Goal: Task Accomplishment & Management: Manage account settings

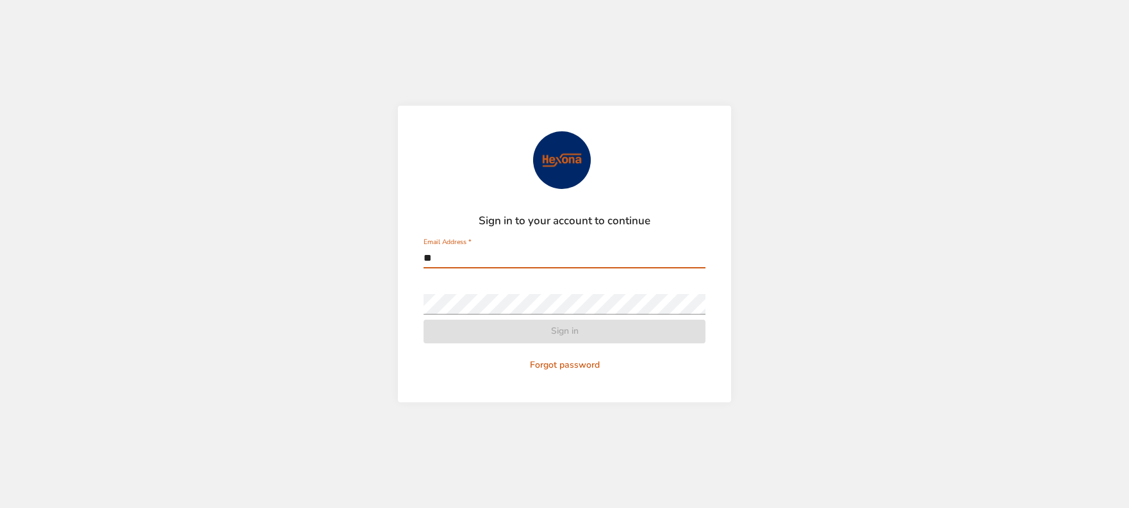
type input "*"
click at [530, 331] on form "Sign in to your account to continue Email Address   * Password   * Sign in Forg…" at bounding box center [565, 253] width 282 height 245
click at [492, 258] on input "Email Address   *" at bounding box center [565, 258] width 282 height 21
click at [479, 251] on input "Email Address   *" at bounding box center [565, 258] width 282 height 21
paste input "**********"
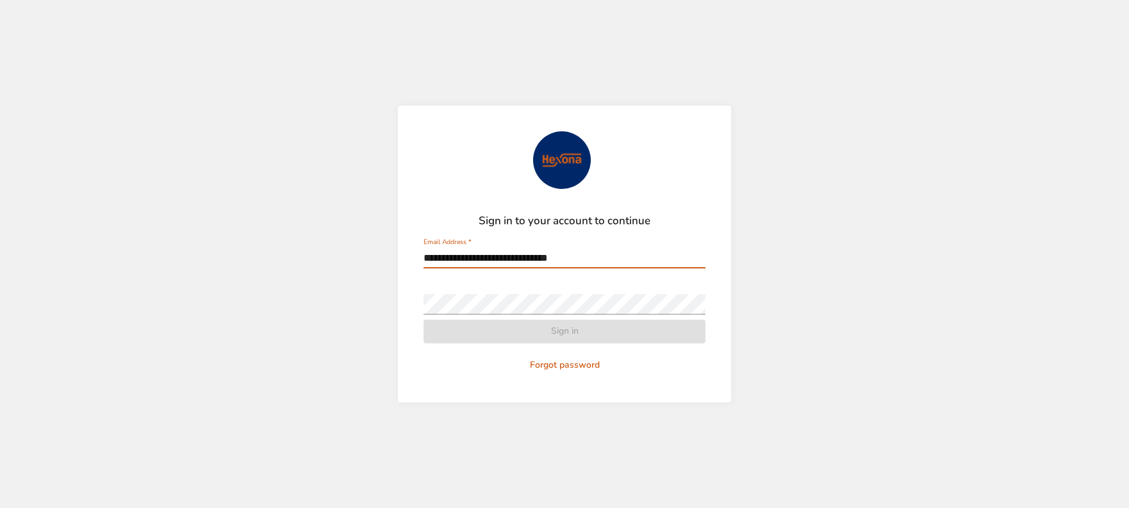
type input "**********"
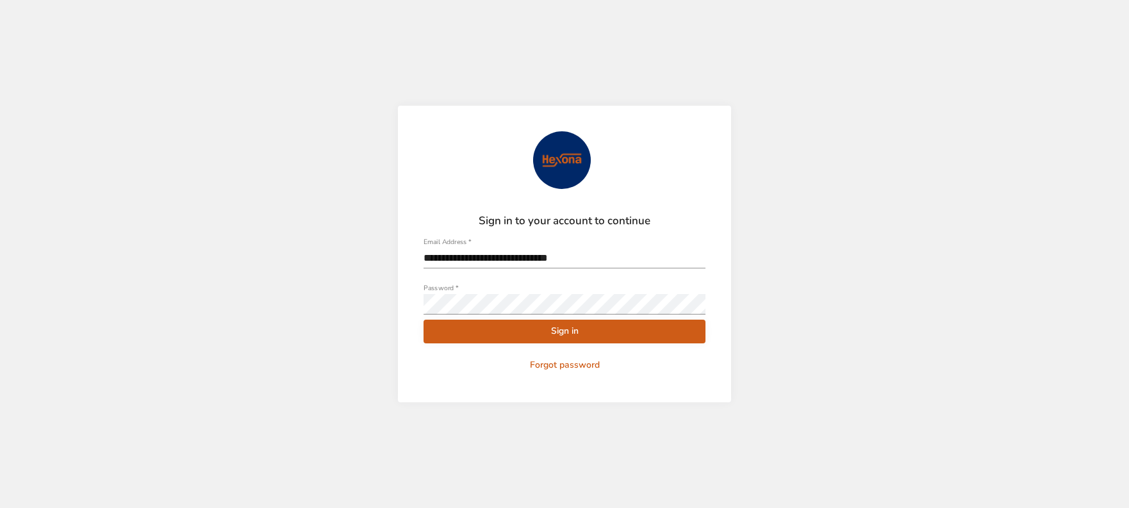
click at [559, 332] on span "Sign in" at bounding box center [565, 332] width 262 height 16
click at [508, 329] on span "Sign in" at bounding box center [565, 332] width 262 height 16
click at [585, 257] on input "**********" at bounding box center [565, 258] width 282 height 21
click at [526, 330] on span "Sign in" at bounding box center [565, 332] width 262 height 16
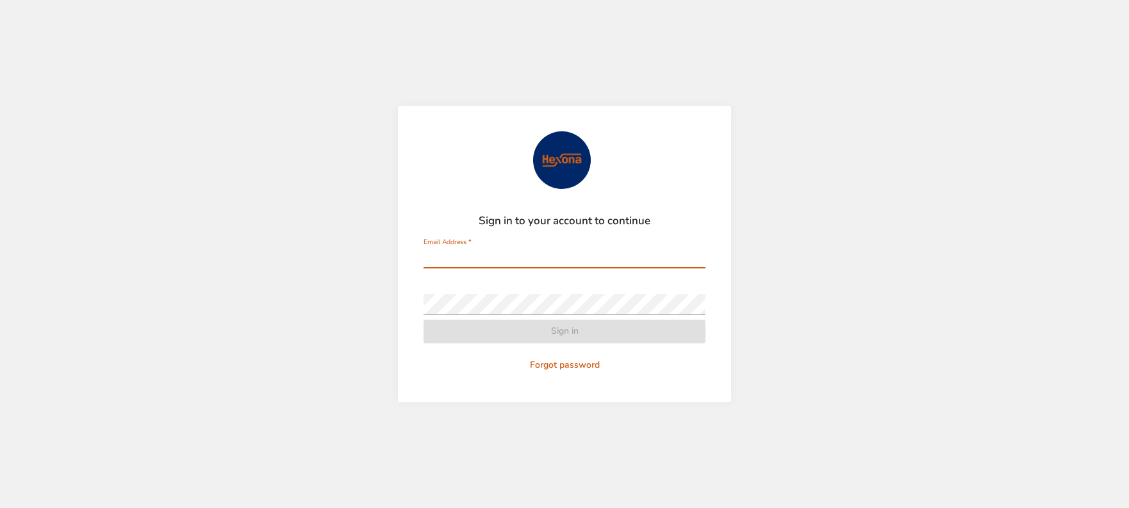
type input "**********"
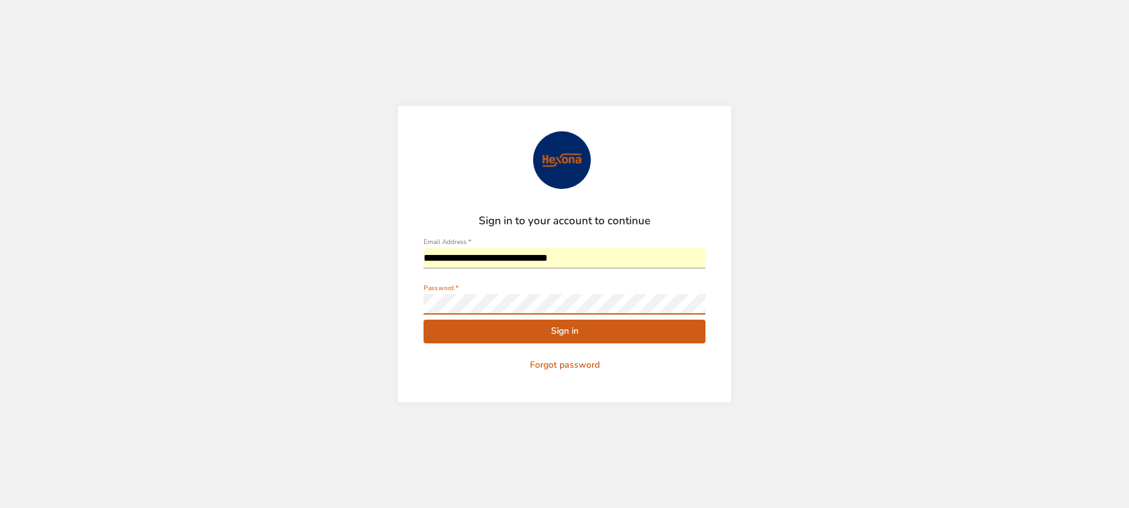
click at [394, 297] on div "**********" at bounding box center [564, 254] width 1129 height 508
click at [424, 320] on button "Sign in" at bounding box center [565, 332] width 282 height 24
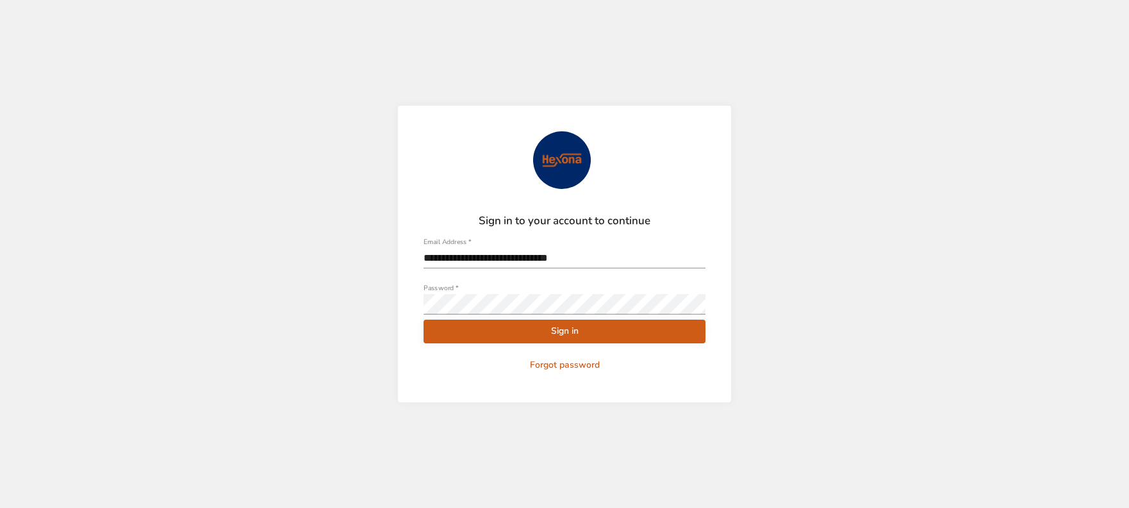
click at [575, 332] on span "Sign in" at bounding box center [565, 332] width 262 height 16
click at [549, 367] on span "Forgot password" at bounding box center [565, 366] width 272 height 16
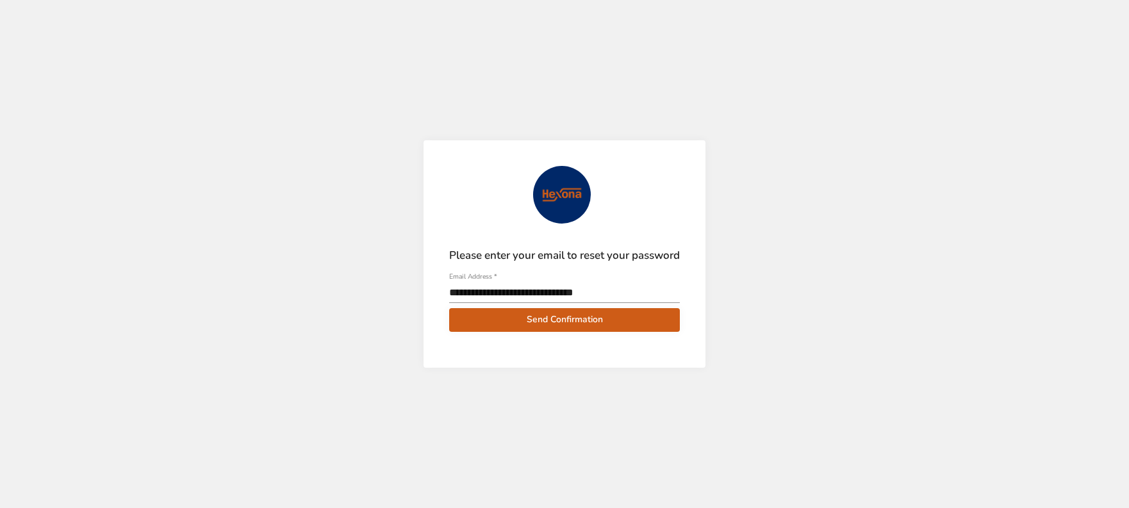
click at [529, 323] on span "Send Confirmation" at bounding box center [565, 320] width 210 height 16
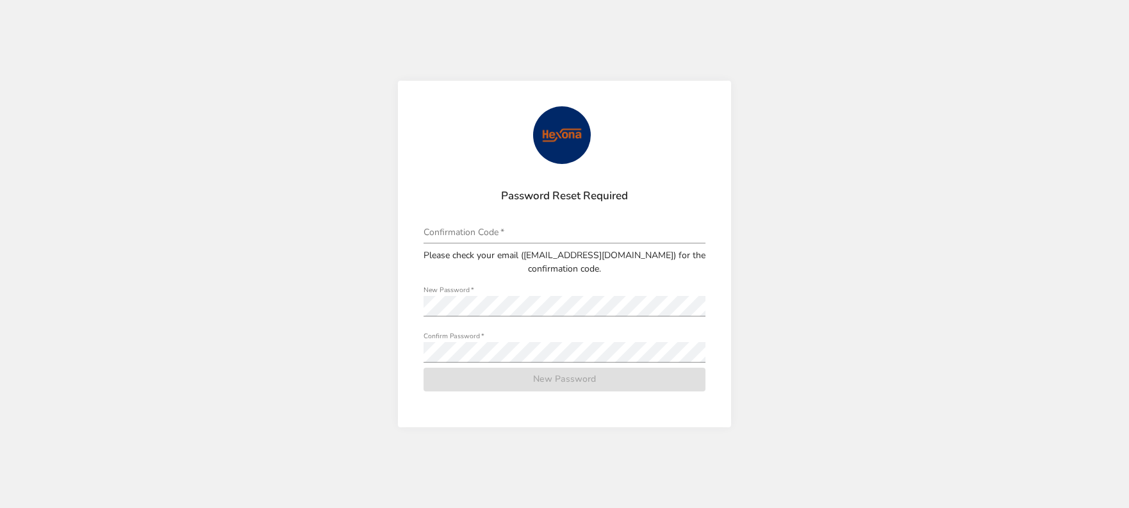
click at [477, 232] on input "tel" at bounding box center [565, 233] width 282 height 21
click at [451, 230] on input "tel" at bounding box center [565, 233] width 282 height 21
paste input "******"
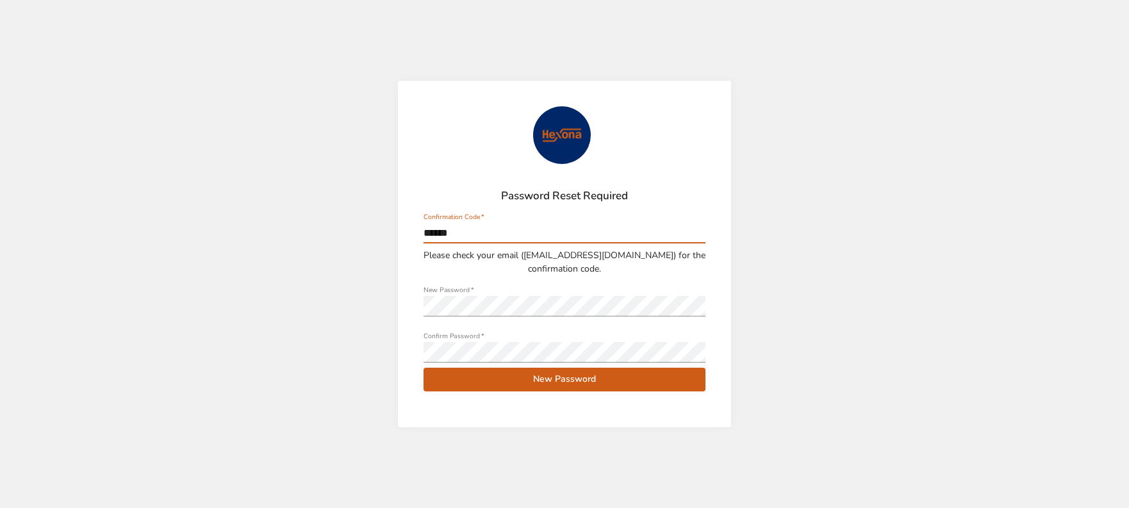
click at [570, 384] on span "New Password" at bounding box center [565, 380] width 262 height 16
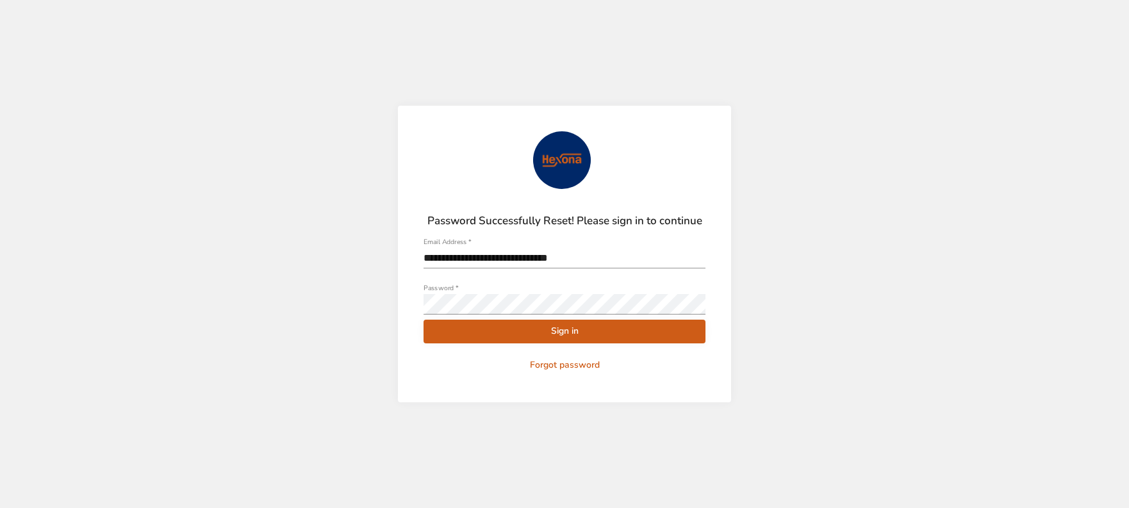
click at [549, 326] on span "Sign in" at bounding box center [565, 332] width 262 height 16
click at [536, 335] on span "Sign in" at bounding box center [565, 332] width 262 height 16
click at [505, 316] on form "**********" at bounding box center [565, 253] width 282 height 245
click at [533, 335] on span "Sign in" at bounding box center [565, 332] width 262 height 16
click at [542, 361] on span "Forgot password" at bounding box center [565, 366] width 272 height 16
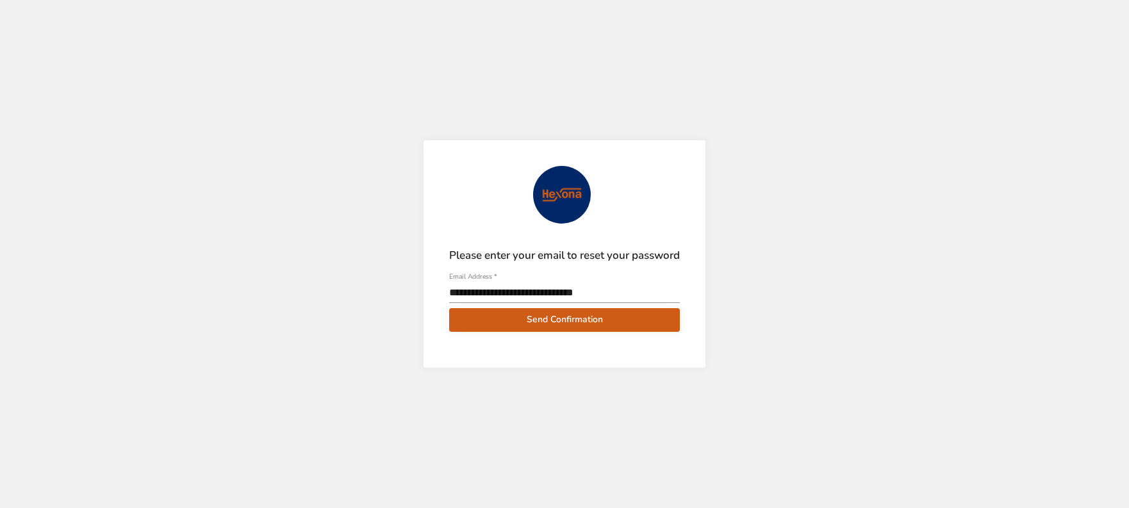
click at [550, 319] on span "Send Confirmation" at bounding box center [565, 320] width 210 height 16
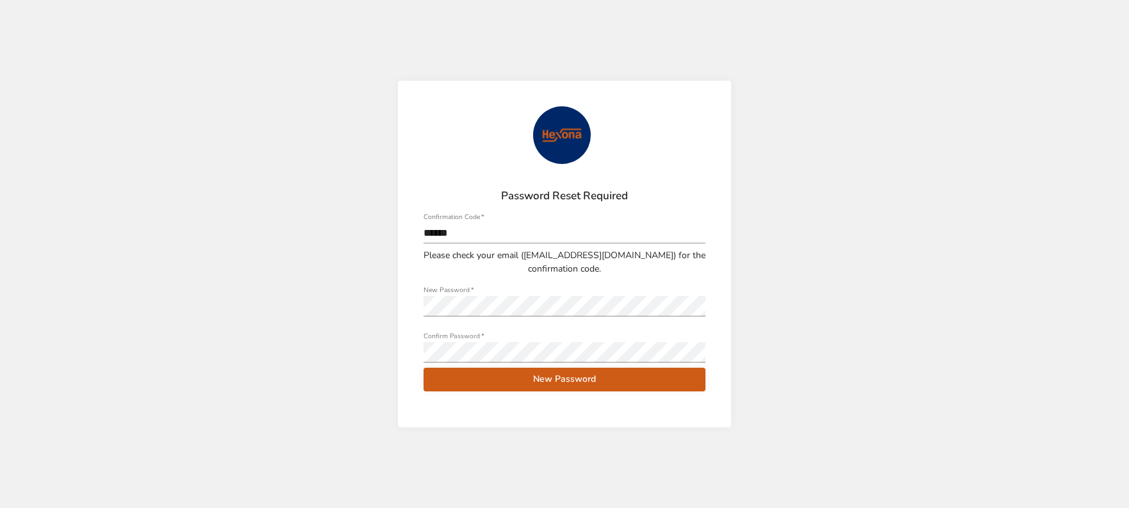
click at [703, 305] on span at bounding box center [699, 306] width 10 height 10
drag, startPoint x: 468, startPoint y: 229, endPoint x: 409, endPoint y: 227, distance: 59.0
click at [409, 227] on div "Password Reset Required Confirmation Code   * ****** Please check your email ( …" at bounding box center [564, 254] width 333 height 347
paste input "tel"
click at [561, 378] on span "New Password" at bounding box center [565, 380] width 262 height 16
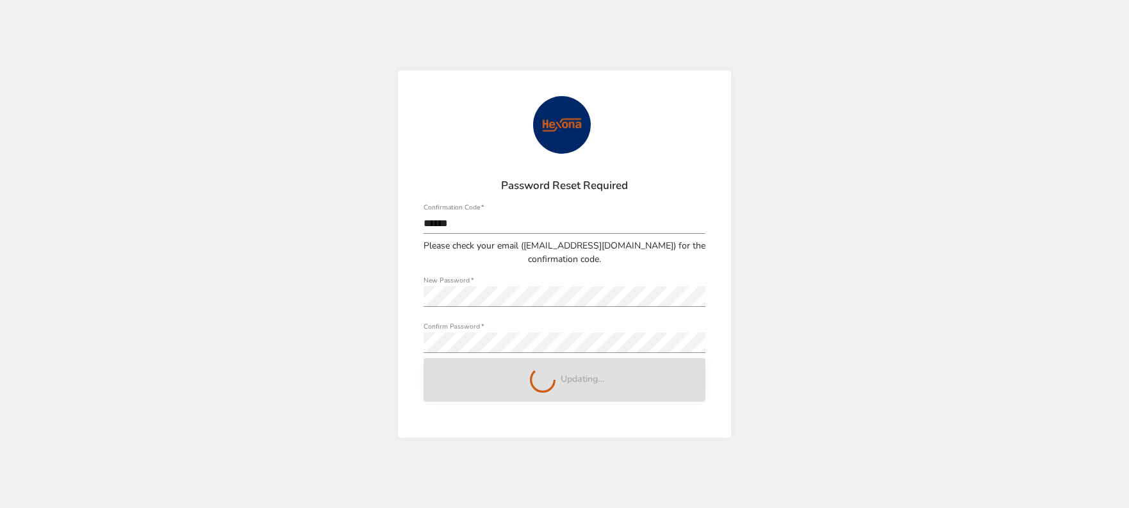
type input "**********"
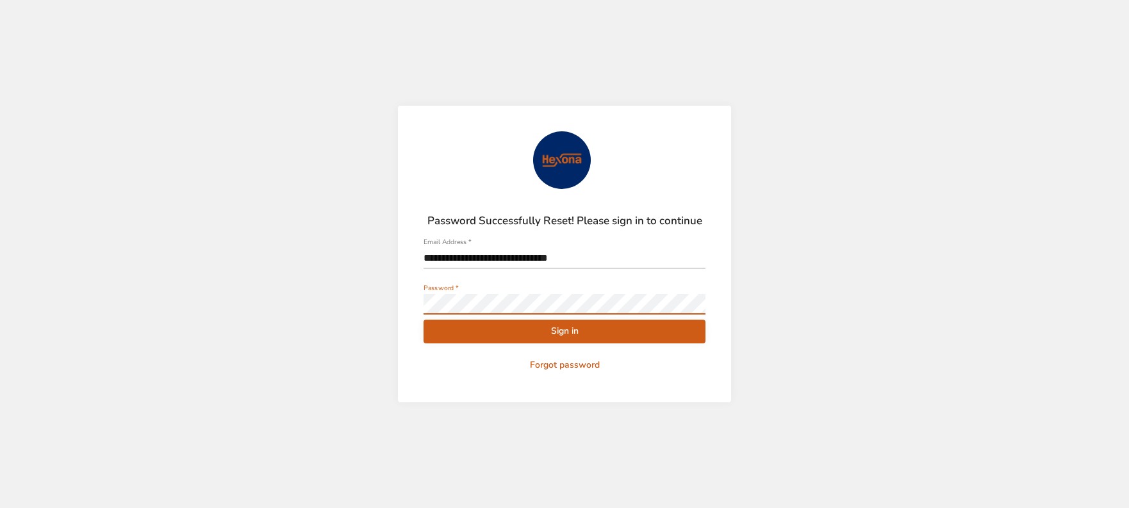
click at [411, 295] on div "**********" at bounding box center [564, 254] width 333 height 297
click at [399, 301] on div "**********" at bounding box center [564, 254] width 333 height 297
click at [508, 326] on span "Sign in" at bounding box center [565, 332] width 262 height 16
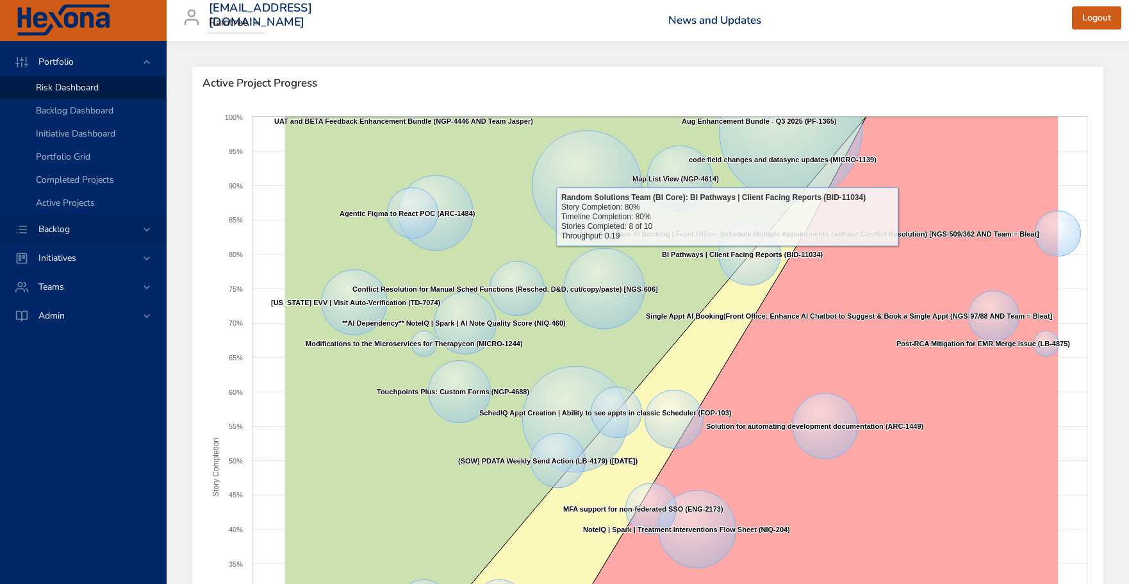
click at [44, 235] on div "Backlog" at bounding box center [84, 228] width 112 height 13
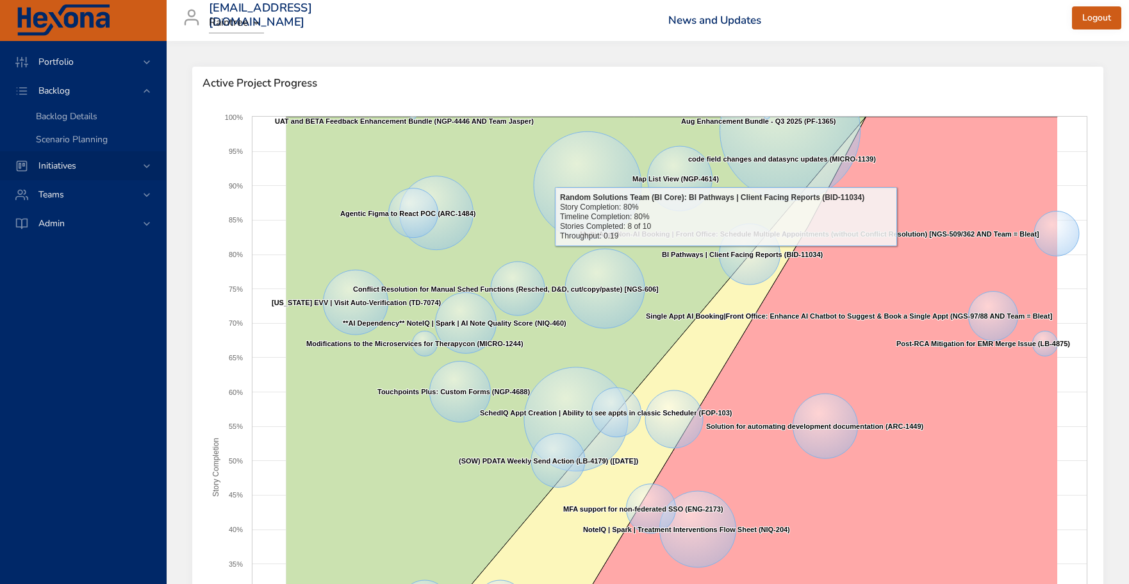
click at [74, 167] on span "Initiatives" at bounding box center [57, 166] width 58 height 12
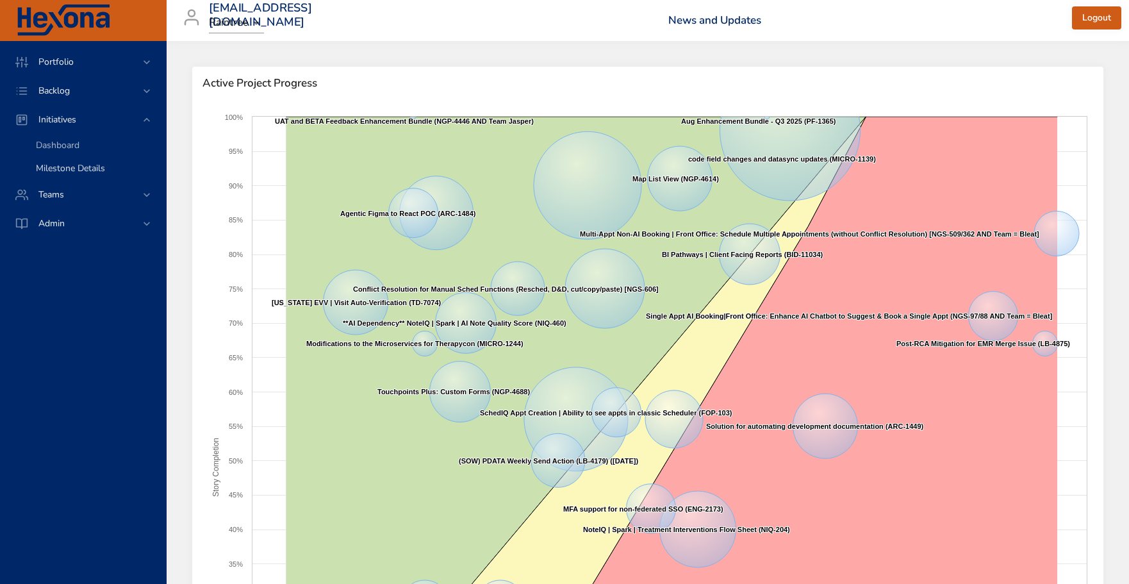
click at [90, 165] on span "Milestone Details" at bounding box center [70, 168] width 69 height 12
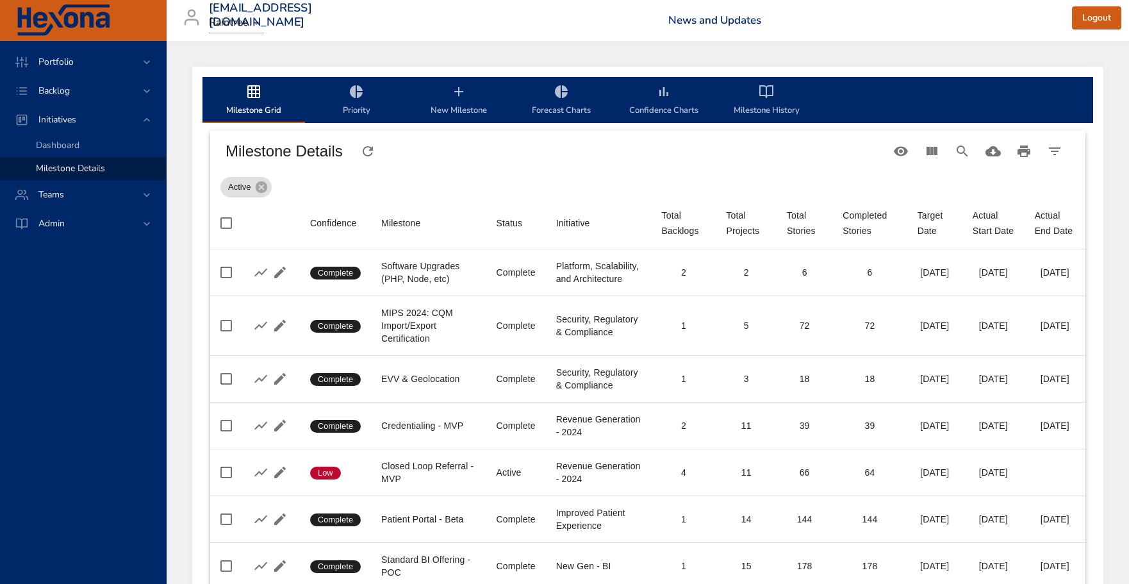
click at [379, 190] on div "Active" at bounding box center [647, 185] width 855 height 26
click at [968, 154] on icon "Search" at bounding box center [962, 151] width 15 height 15
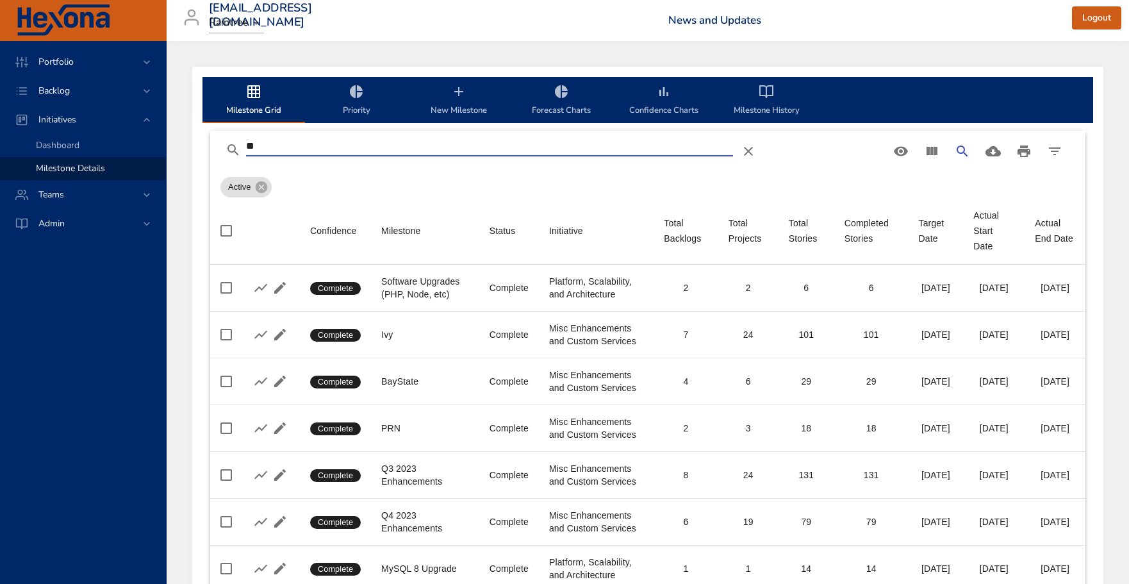
type input "*"
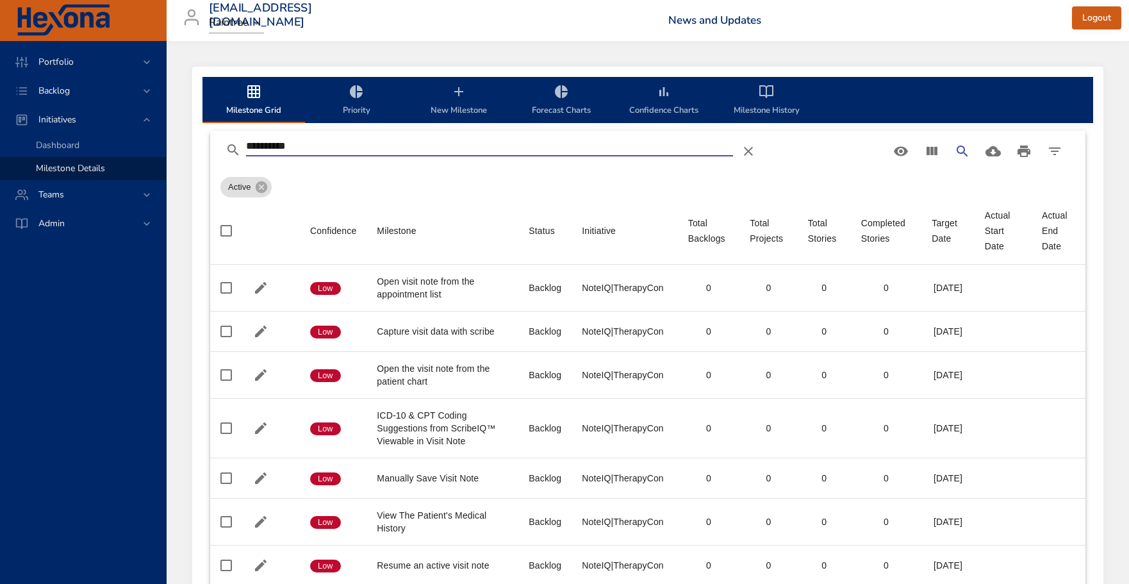
type input "**********"
click at [469, 187] on div "Active" at bounding box center [647, 185] width 855 height 26
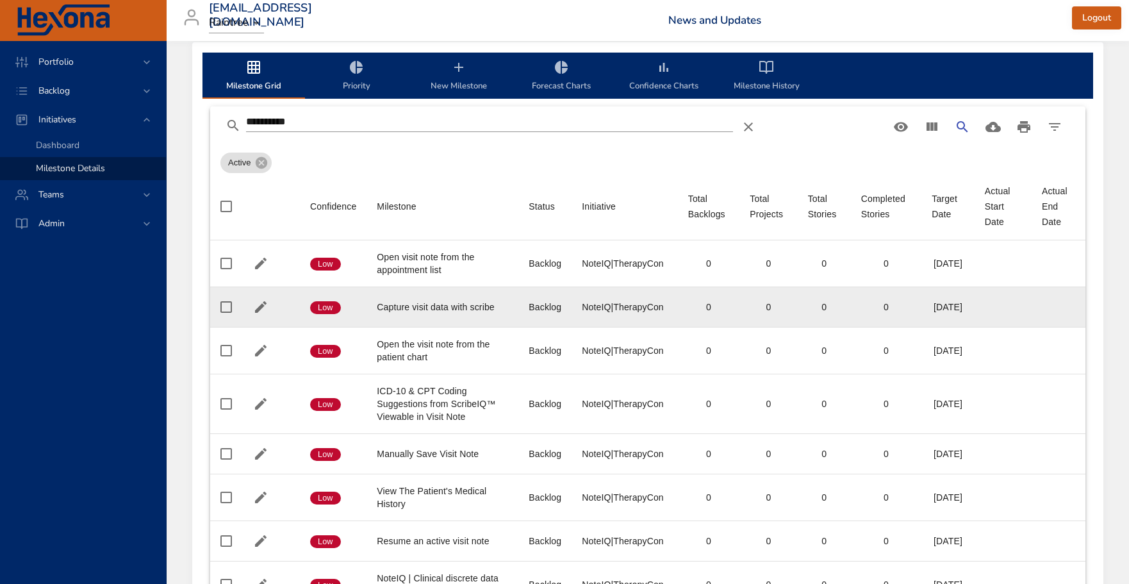
scroll to position [26, 0]
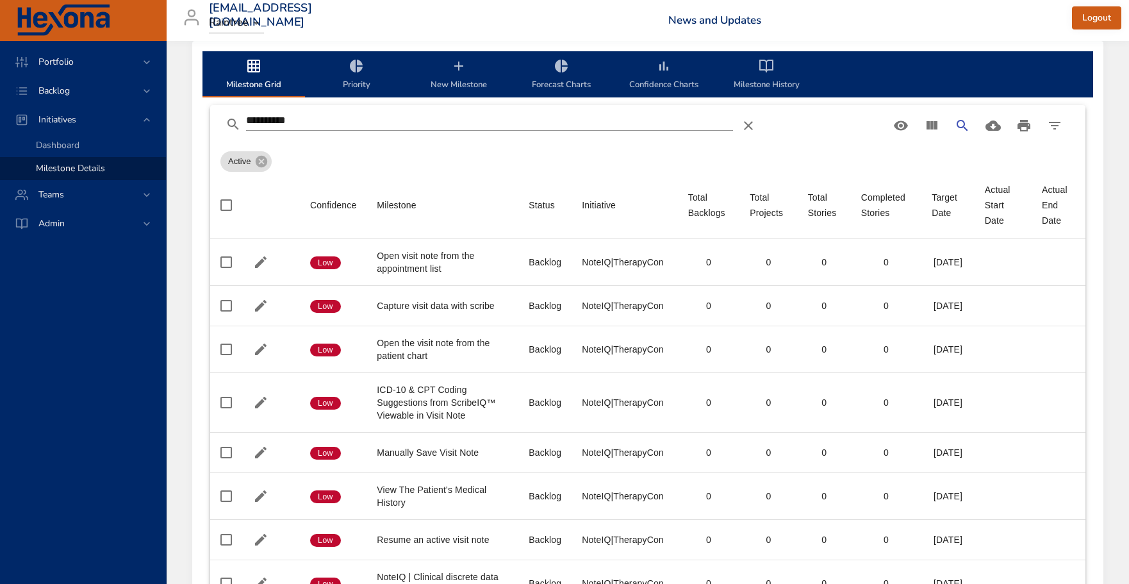
click at [549, 66] on span "Forecast Charts" at bounding box center [561, 75] width 87 height 34
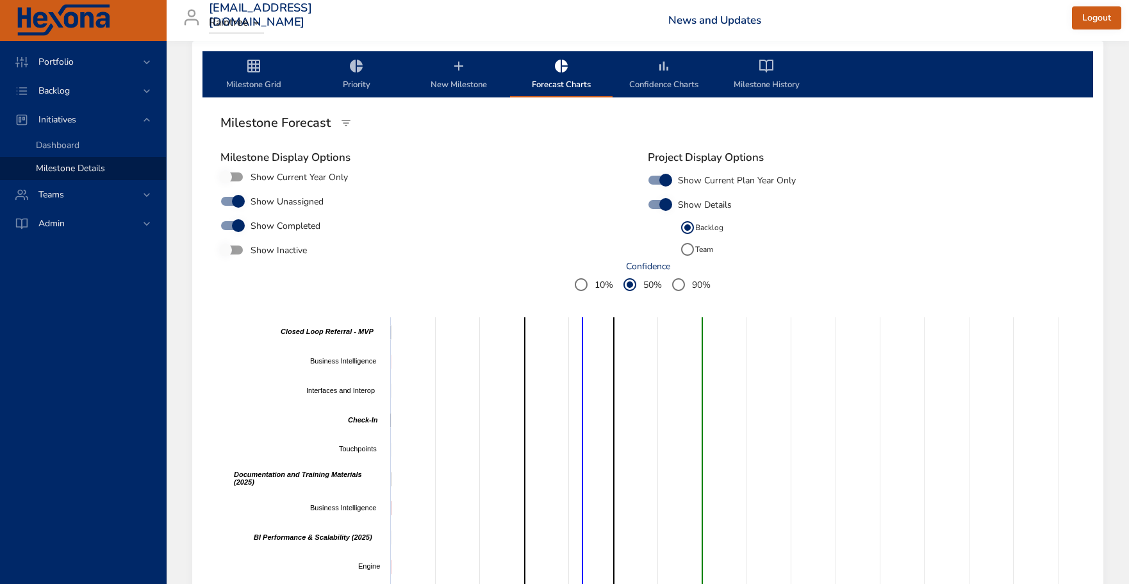
scroll to position [0, 0]
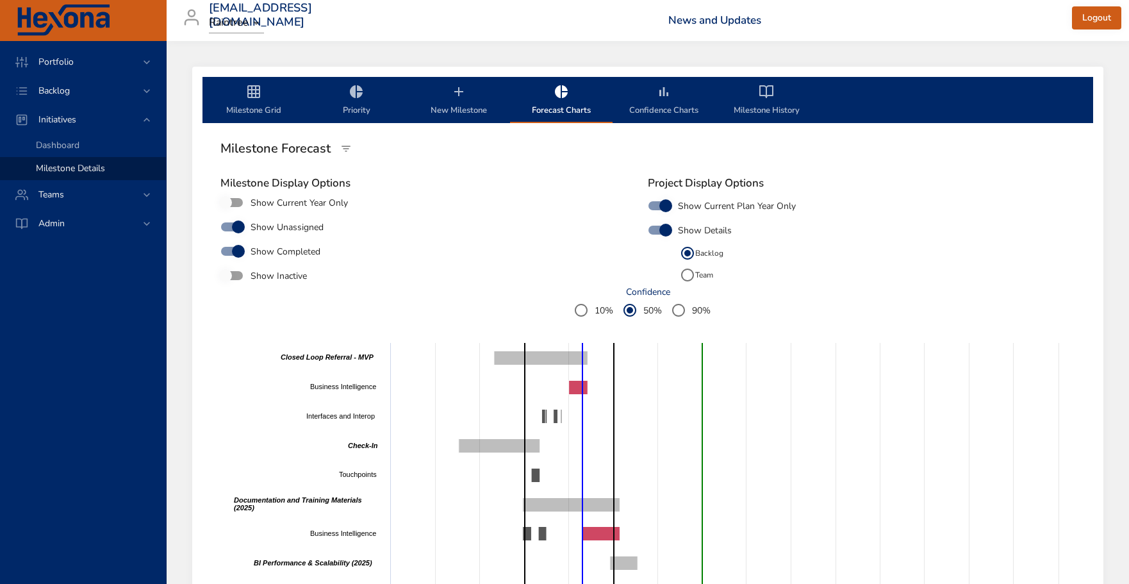
drag, startPoint x: 661, startPoint y: 90, endPoint x: 676, endPoint y: 88, distance: 14.9
click at [661, 90] on icon "milestone-tabs" at bounding box center [663, 91] width 15 height 15
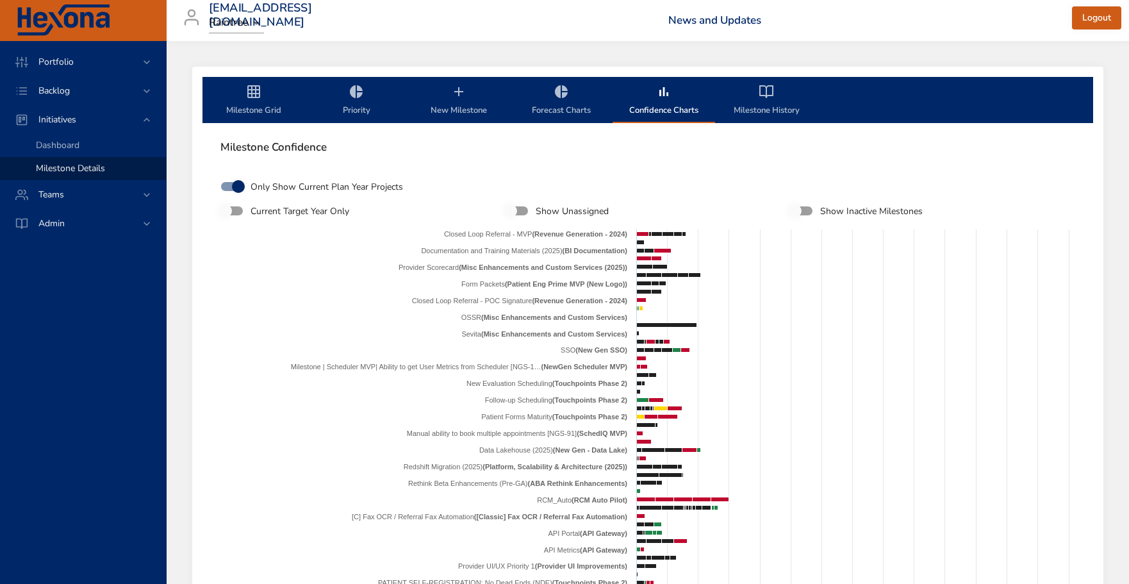
click at [768, 96] on icon "milestone-tabs" at bounding box center [770, 92] width 6 height 12
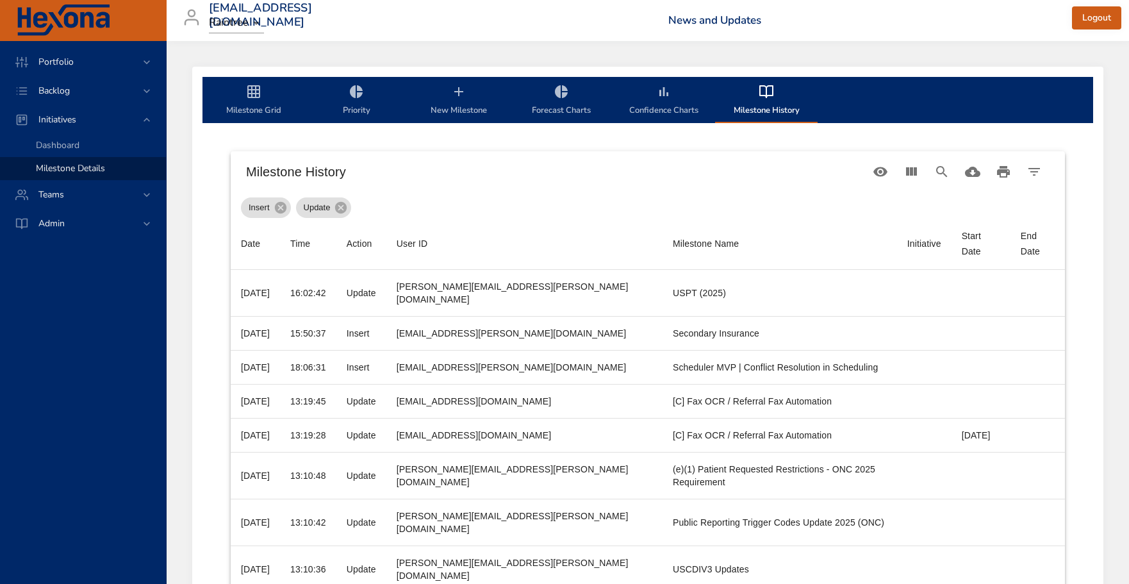
click at [256, 94] on icon "milestone-tabs" at bounding box center [253, 91] width 13 height 13
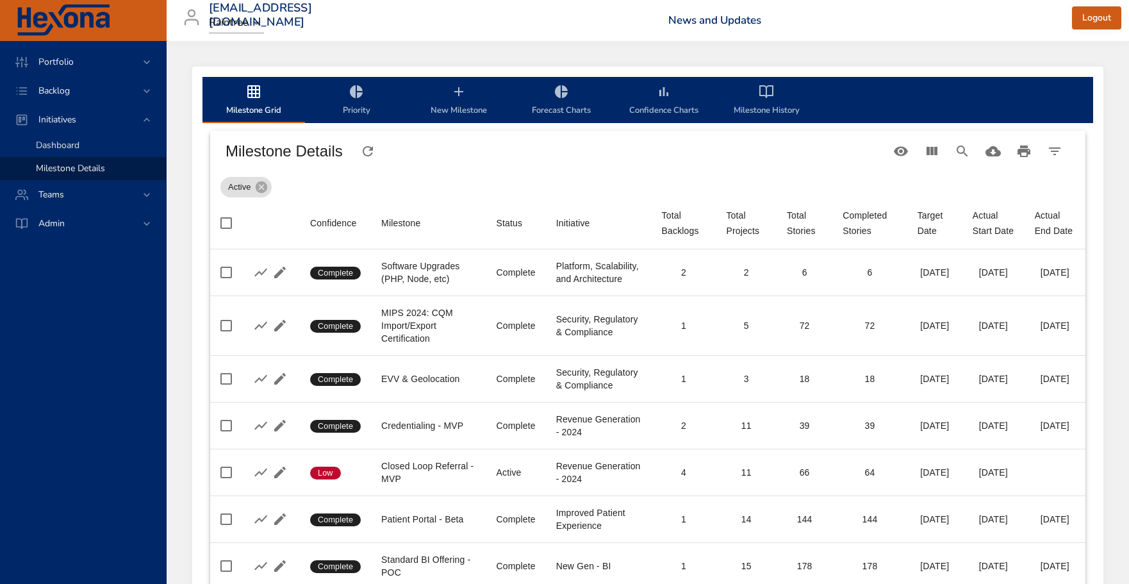
click at [52, 144] on span "Dashboard" at bounding box center [58, 145] width 44 height 12
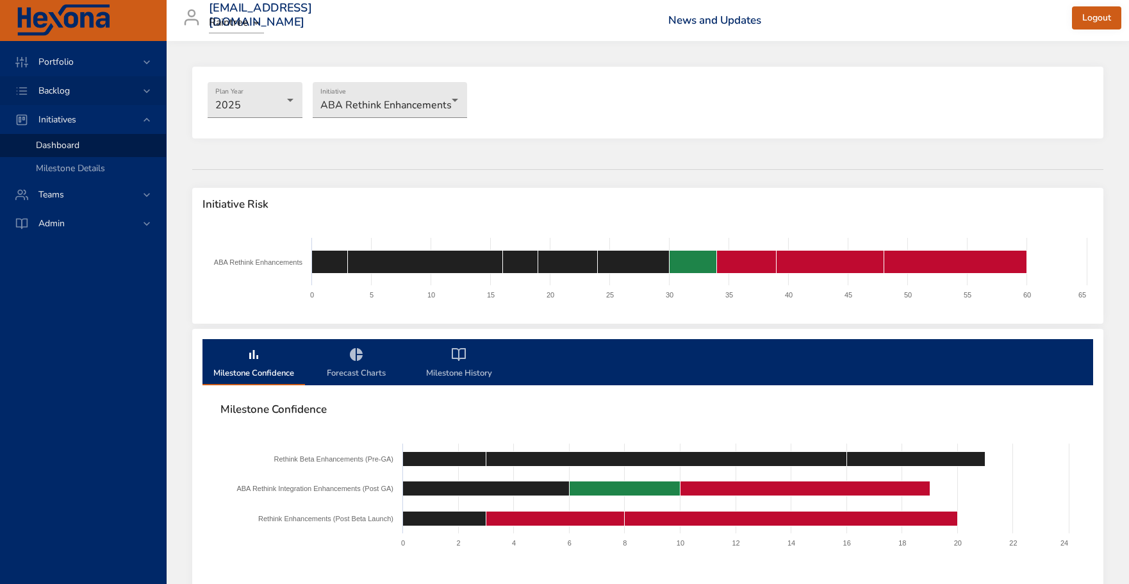
click at [51, 93] on span "Backlog" at bounding box center [54, 91] width 52 height 12
click at [60, 137] on span "Scenario Planning" at bounding box center [72, 139] width 72 height 12
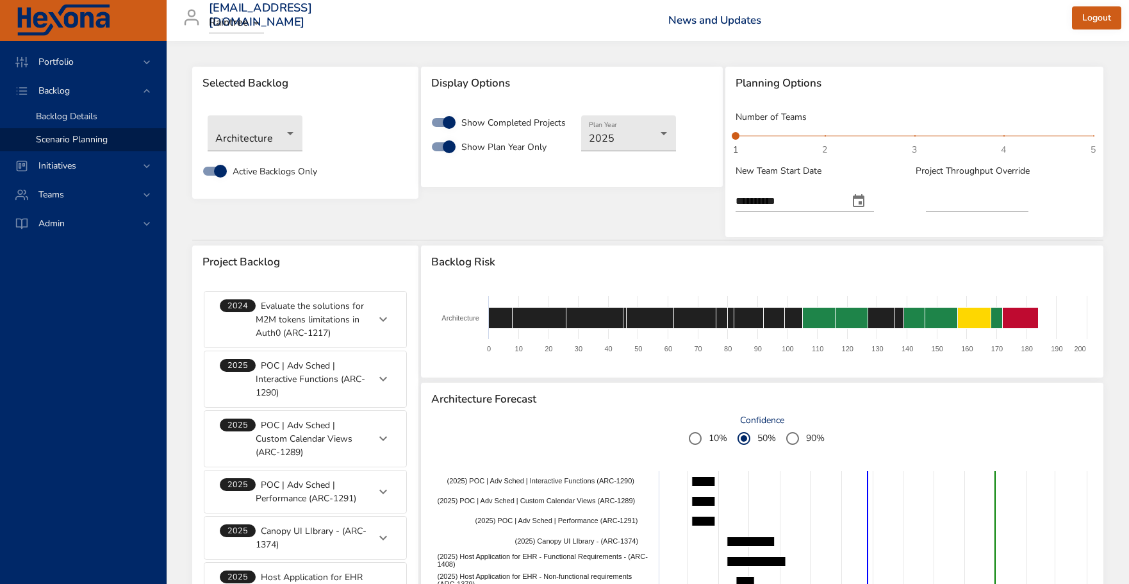
click at [75, 117] on span "Backlog Details" at bounding box center [67, 116] width 62 height 12
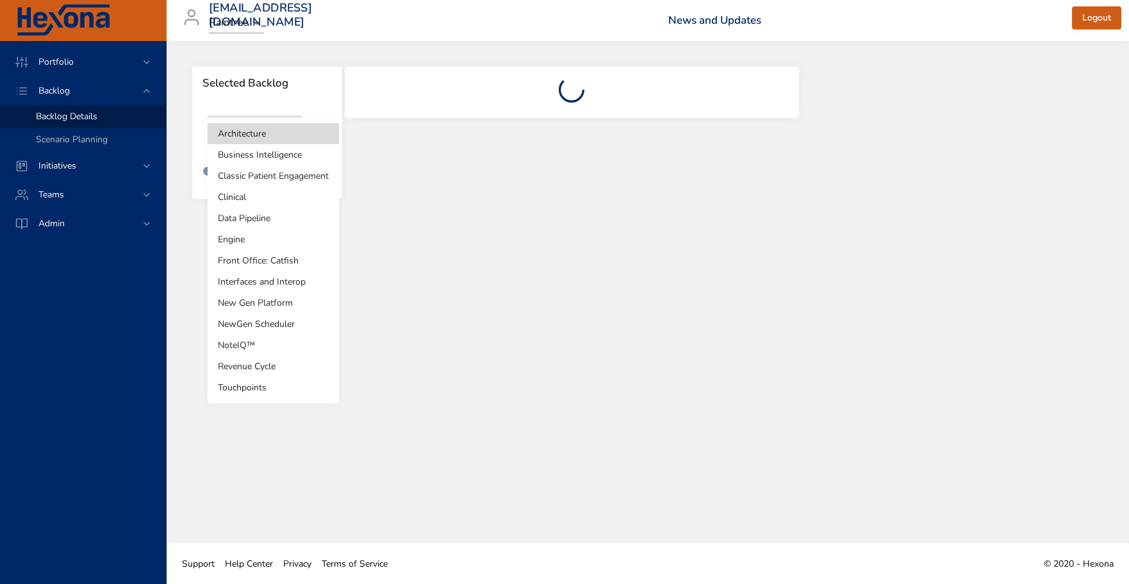
click at [283, 135] on body "Portfolio Backlog Backlog Details Scenario Planning Initiatives Teams Admin [EM…" at bounding box center [564, 292] width 1129 height 584
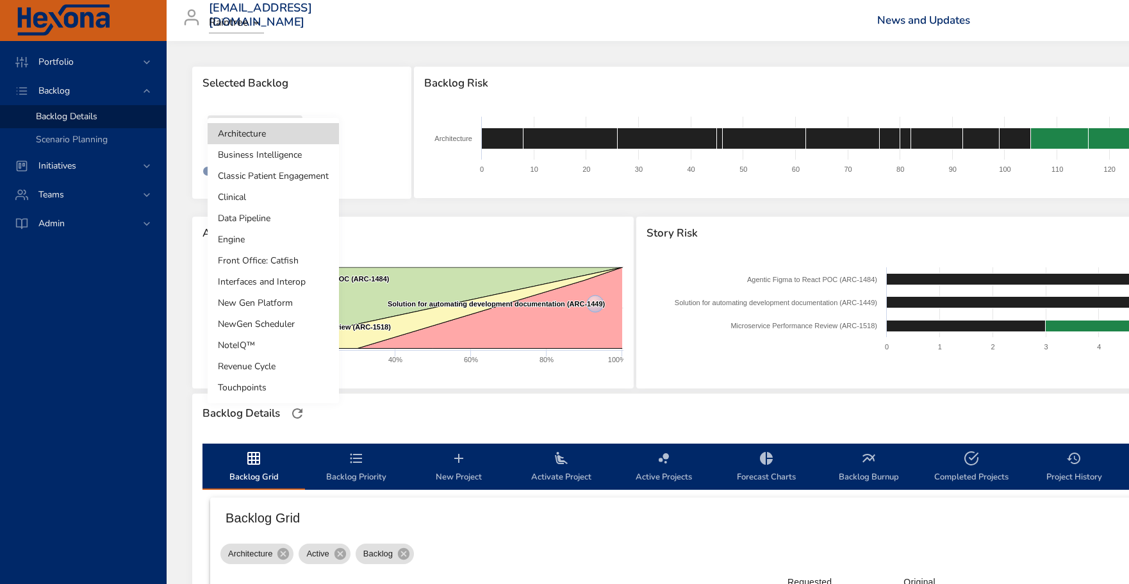
click at [258, 325] on li "NewGen Scheduler" at bounding box center [273, 323] width 131 height 21
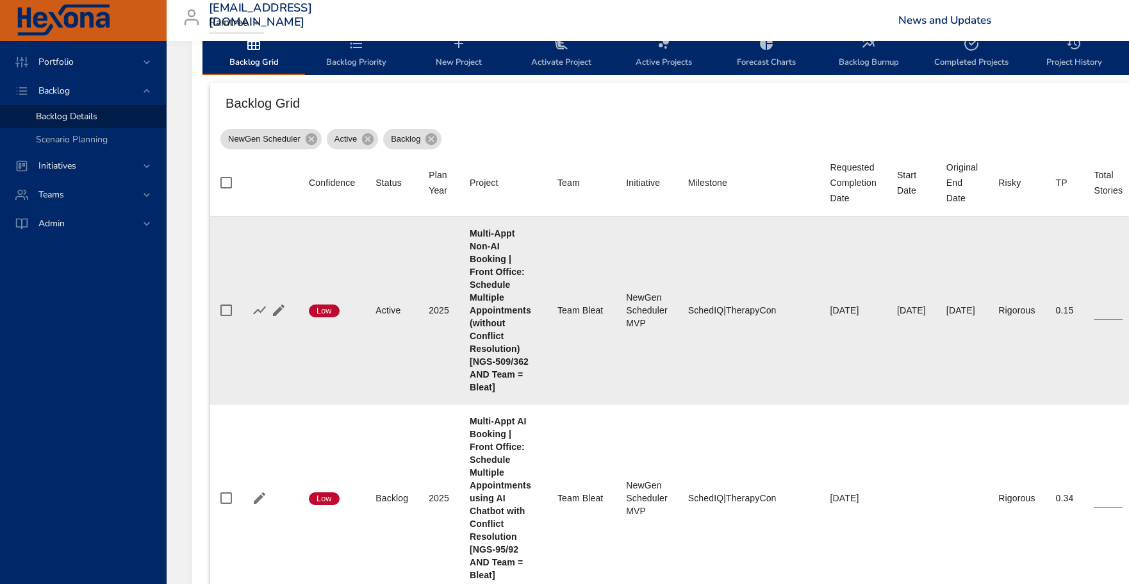
scroll to position [420, 0]
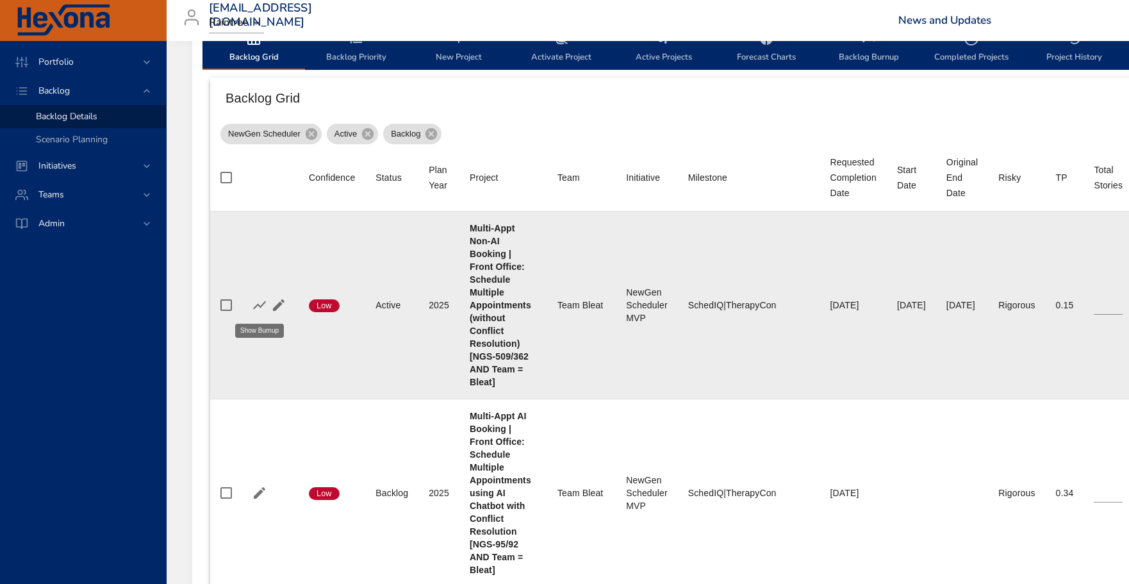
click at [256, 306] on icon "button" at bounding box center [259, 305] width 13 height 8
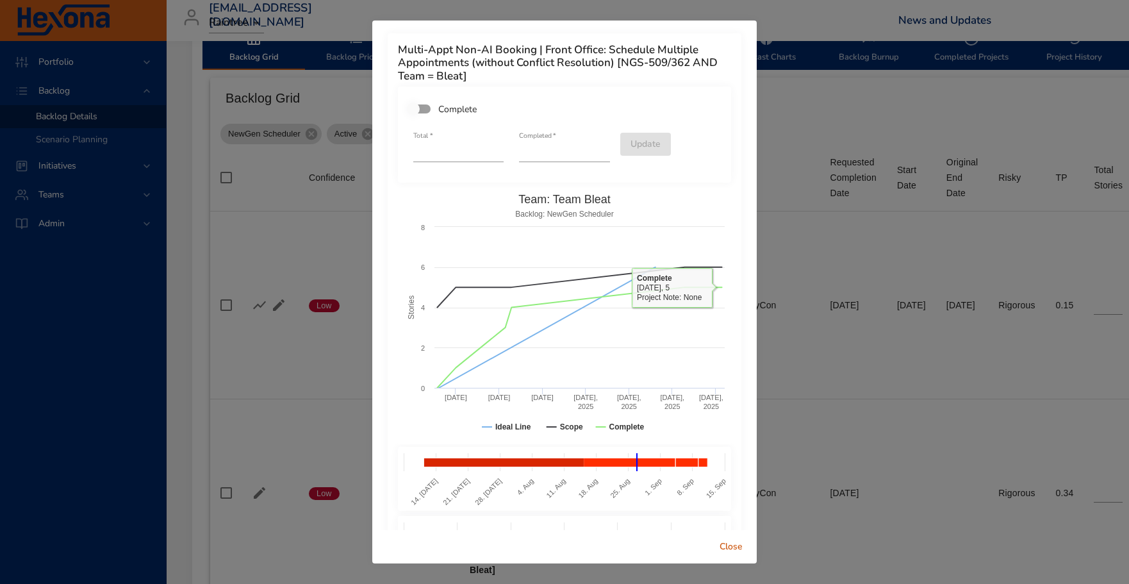
click at [727, 508] on span "Close" at bounding box center [731, 547] width 31 height 16
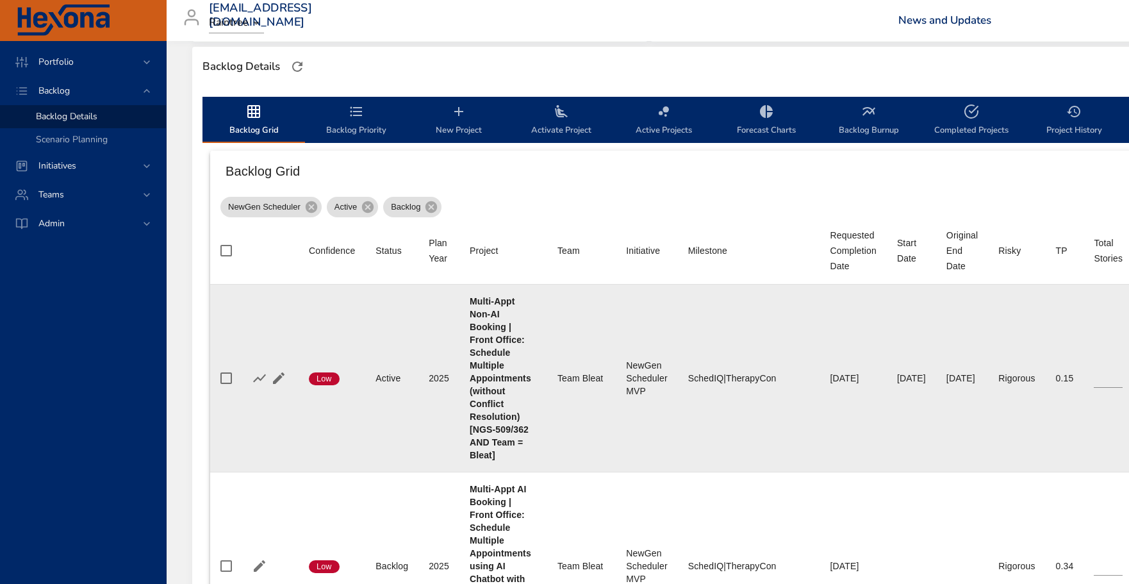
scroll to position [349, 0]
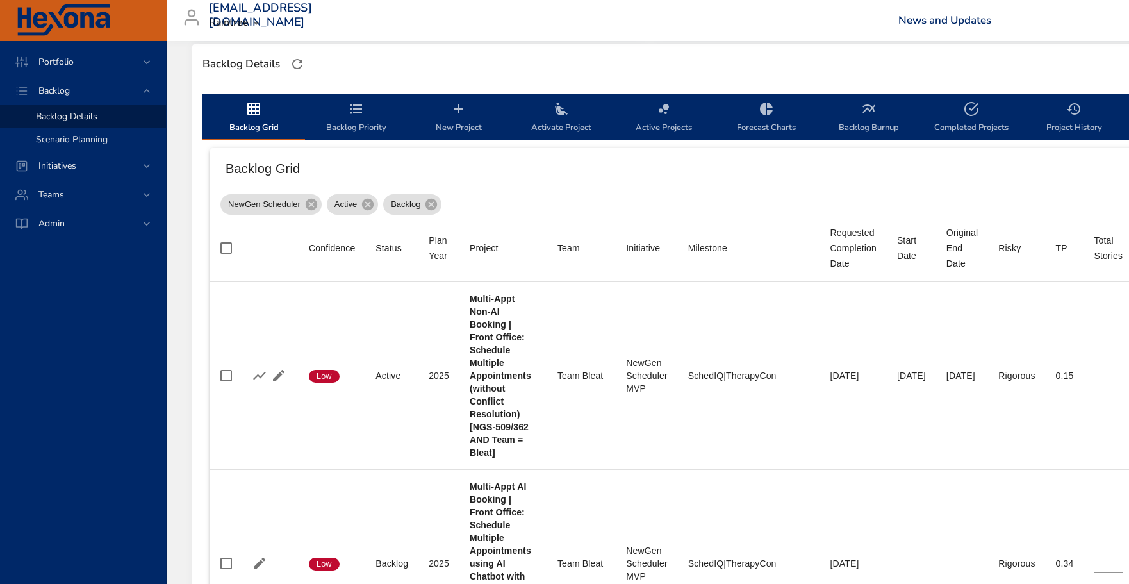
click at [81, 137] on span "Scenario Planning" at bounding box center [72, 139] width 72 height 12
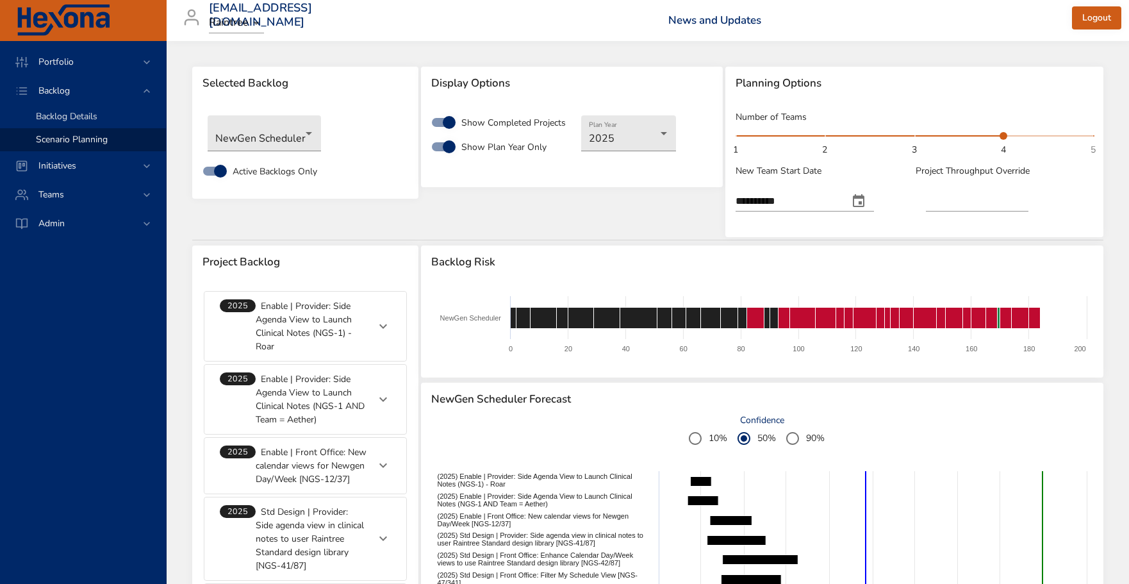
click at [71, 117] on span "Backlog Details" at bounding box center [67, 116] width 62 height 12
